Goal: Task Accomplishment & Management: Use online tool/utility

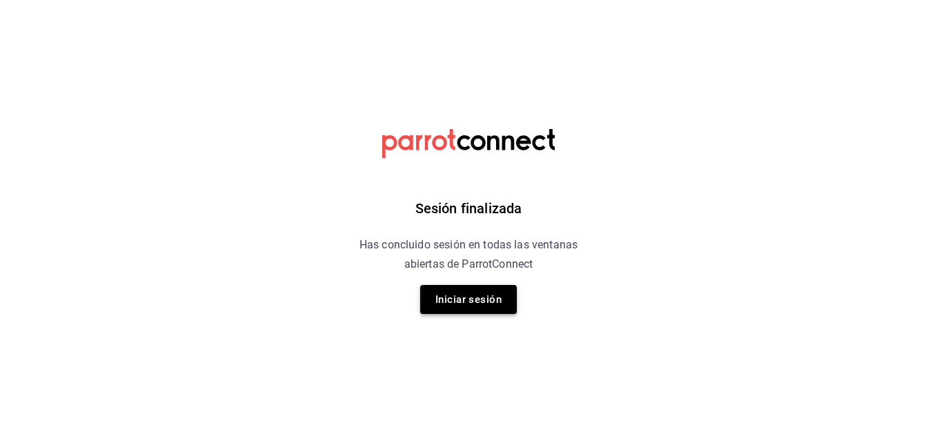
click at [468, 299] on button "Iniciar sesión" at bounding box center [468, 299] width 97 height 29
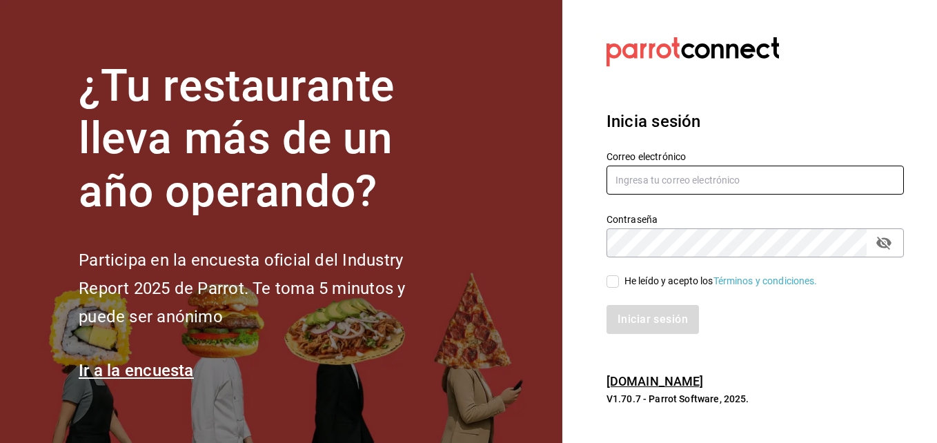
type input "[EMAIL_ADDRESS][DOMAIN_NAME]"
click at [614, 281] on input "He leído y acepto los Términos y condiciones." at bounding box center [612, 281] width 12 height 12
checkbox input "true"
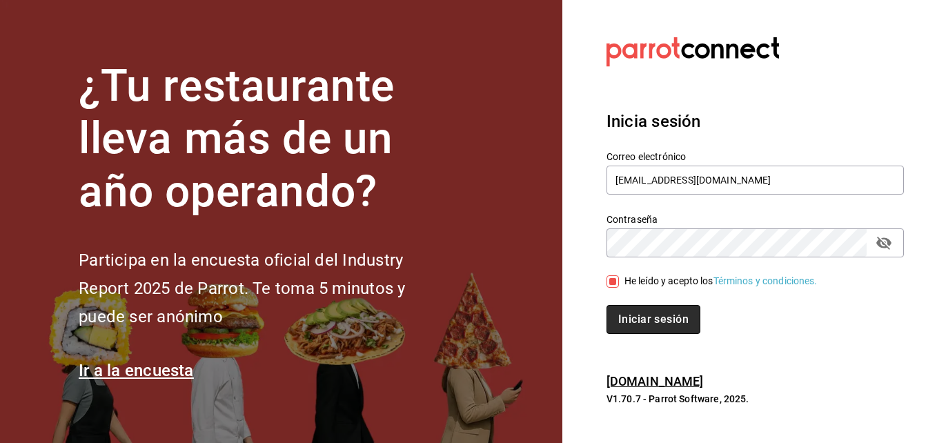
click at [613, 319] on button "Iniciar sesión" at bounding box center [653, 319] width 94 height 29
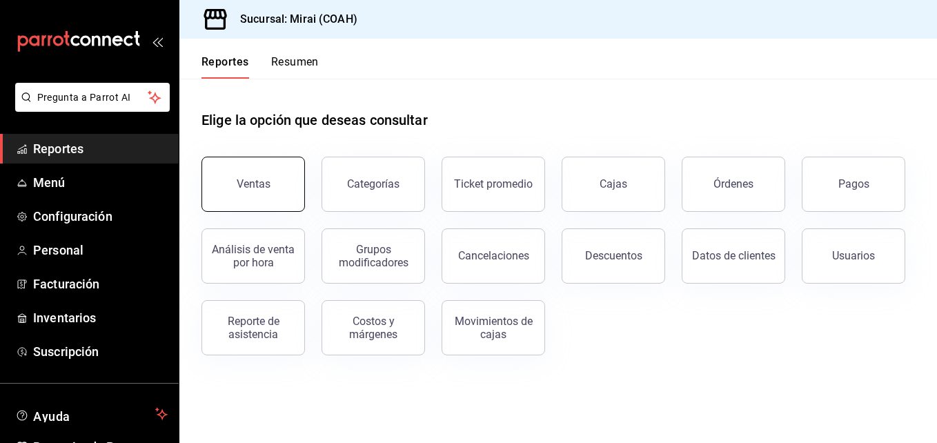
click at [273, 198] on button "Ventas" at bounding box center [252, 184] width 103 height 55
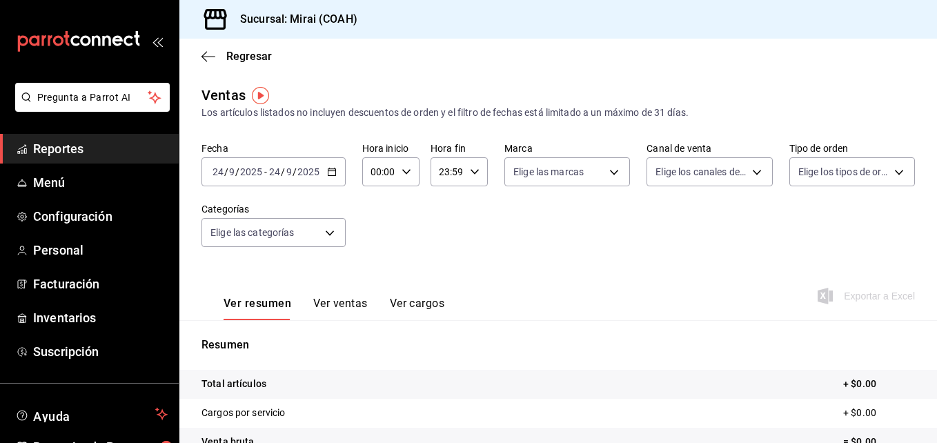
click at [333, 176] on \(Stroke\) "button" at bounding box center [332, 172] width 8 height 8
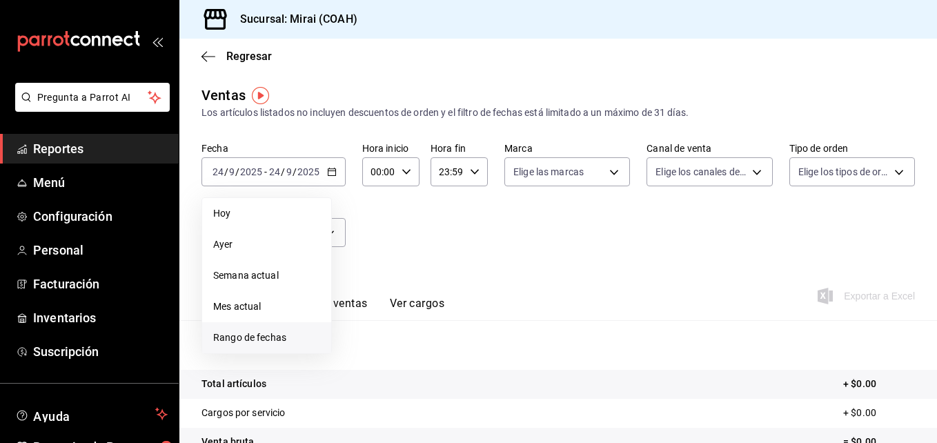
click at [247, 335] on span "Rango de fechas" at bounding box center [266, 337] width 107 height 14
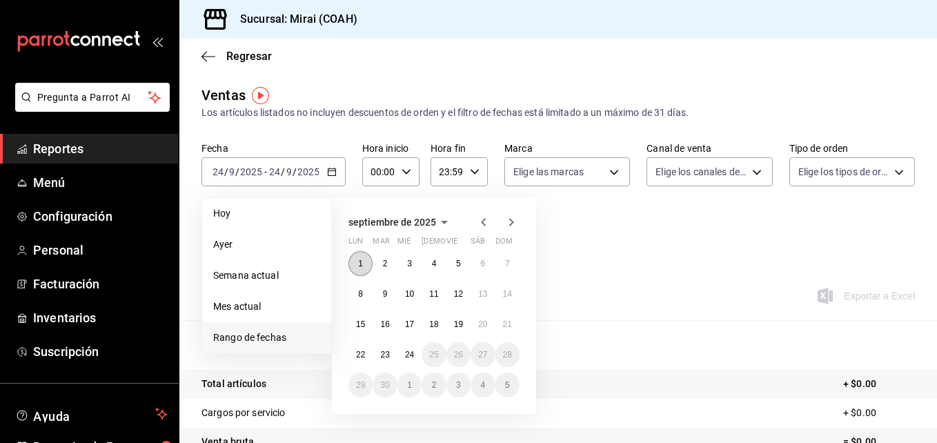
click at [360, 267] on abbr "1" at bounding box center [360, 264] width 5 height 10
click at [410, 353] on abbr "24" at bounding box center [409, 355] width 9 height 10
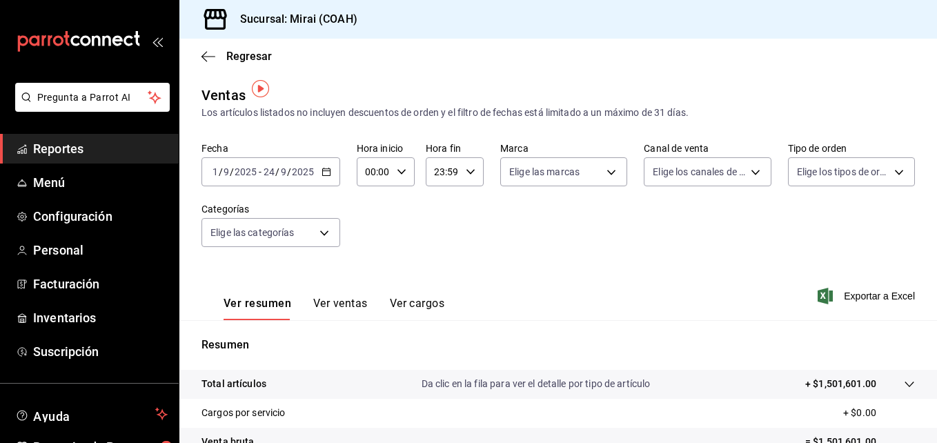
scroll to position [218, 0]
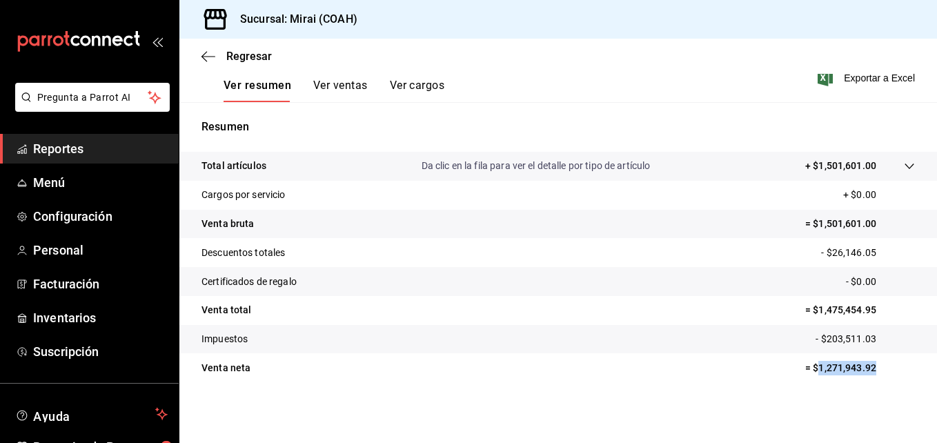
drag, startPoint x: 807, startPoint y: 366, endPoint x: 875, endPoint y: 371, distance: 67.8
click at [875, 371] on p "= $1,271,943.92" at bounding box center [860, 368] width 110 height 14
copy p "1,271,943.92"
